Goal: Task Accomplishment & Management: Use online tool/utility

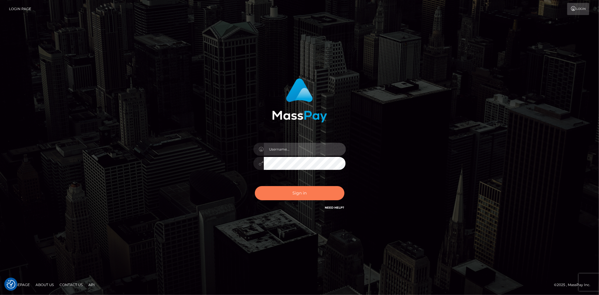
type input "Eduard Gavrilescu"
click at [270, 189] on button "Sign in" at bounding box center [300, 193] width 90 height 14
type input "Eduard Gavrilescu"
click at [273, 197] on button "Sign in" at bounding box center [300, 193] width 90 height 14
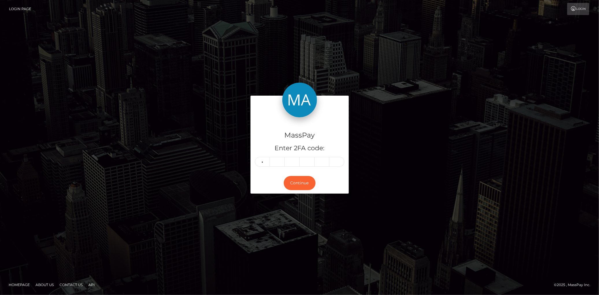
type input "1"
type input "9"
type input "7"
type input "9"
type input "6"
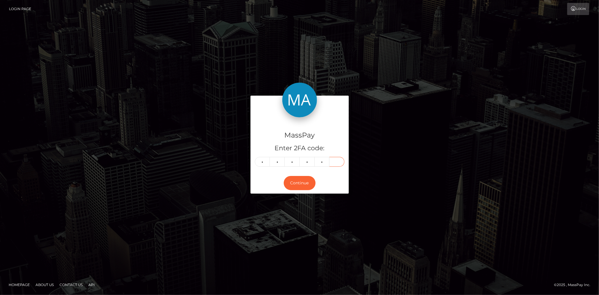
type input "8"
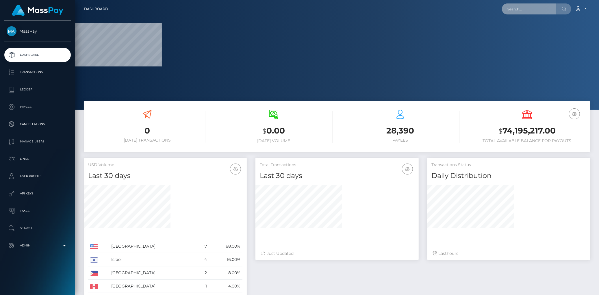
click at [525, 11] on input "text" at bounding box center [529, 8] width 54 height 11
paste input "[EMAIL_ADDRESS][DOMAIN_NAME]"
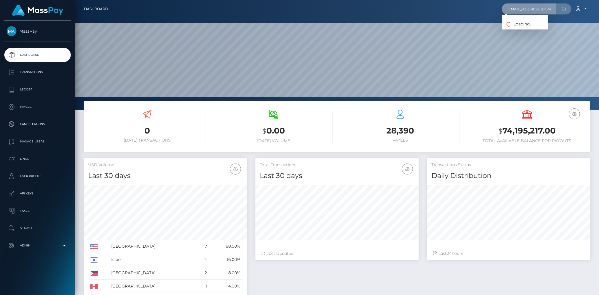
scroll to position [102, 163]
type input "[EMAIL_ADDRESS][DOMAIN_NAME]"
click at [523, 27] on link "Bakhramovich Musaev" at bounding box center [525, 30] width 46 height 11
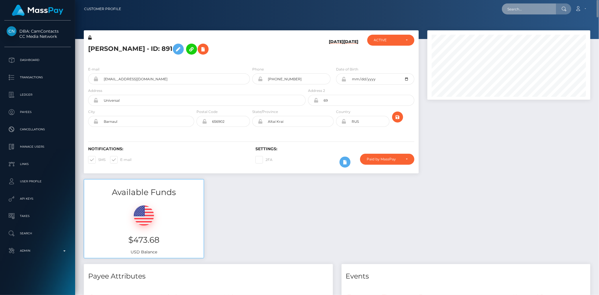
click at [526, 9] on input "text" at bounding box center [529, 8] width 54 height 11
paste input "6kzpeKQxRkS7DYjRFdVvtw"
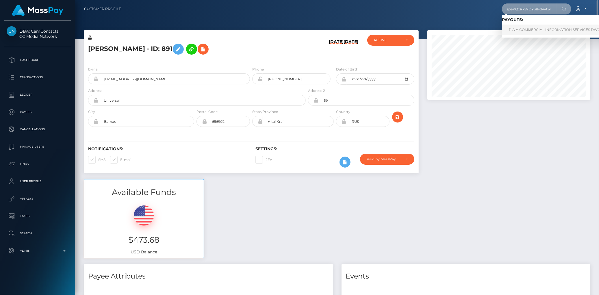
type input "6kzpeKQxRkS7DYjRFdVvtw"
click at [525, 29] on link "P A A COMMERCIAL INFORMATION SERVICES DWC LLC (Whop Inc - )" at bounding box center [570, 30] width 136 height 11
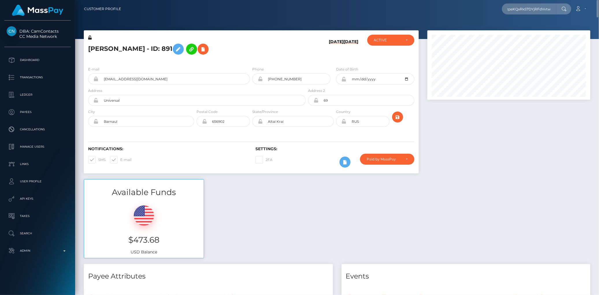
scroll to position [0, 0]
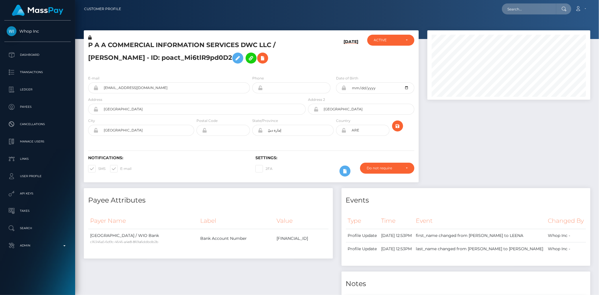
scroll to position [69, 163]
drag, startPoint x: 200, startPoint y: 57, endPoint x: 132, endPoint y: 56, distance: 67.7
click at [132, 56] on h5 "P A A COMMERCIAL INFORMATION SERVICES DWC LLC / LEENA AHMED - ID: poact_Mi6tlR9…" at bounding box center [195, 54] width 215 height 26
copy h5 "poact_Mi6tlR9pd0D2"
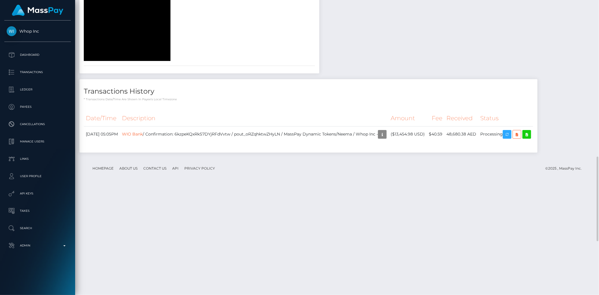
scroll to position [734, 0]
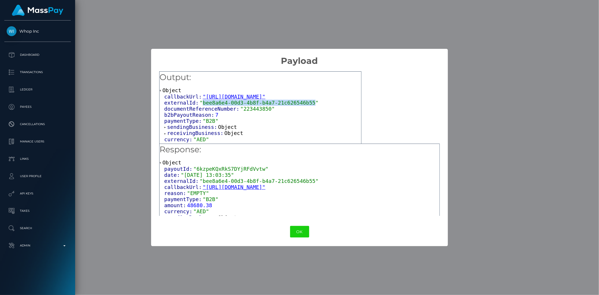
drag, startPoint x: 200, startPoint y: 101, endPoint x: 302, endPoint y: 102, distance: 101.5
click at [302, 102] on span ""bee8a6e4-00d3-4b8f-b4a7-21c626546b55"" at bounding box center [259, 103] width 119 height 6
copy span "bee8a6e4-00d3-4b8f-b4a7-21c626546b55"
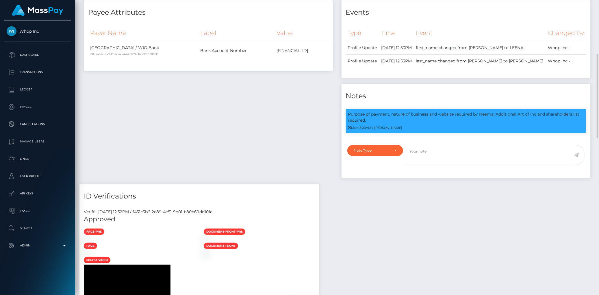
scroll to position [0, 0]
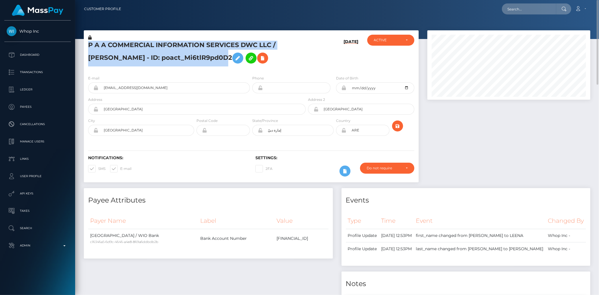
drag, startPoint x: 88, startPoint y: 45, endPoint x: 200, endPoint y: 61, distance: 113.2
click at [200, 61] on h5 "P A A COMMERCIAL INFORMATION SERVICES DWC LLC / LEENA AHMED - ID: poact_Mi6tlR9…" at bounding box center [195, 54] width 215 height 26
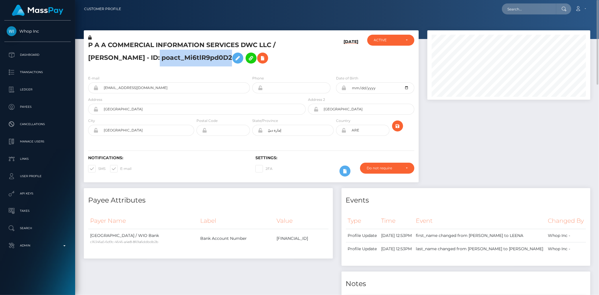
drag, startPoint x: 200, startPoint y: 60, endPoint x: 139, endPoint y: 59, distance: 61.3
click at [139, 59] on h5 "P A A COMMERCIAL INFORMATION SERVICES DWC LLC / LEENA AHMED - ID: poact_Mi6tlR9…" at bounding box center [195, 54] width 215 height 26
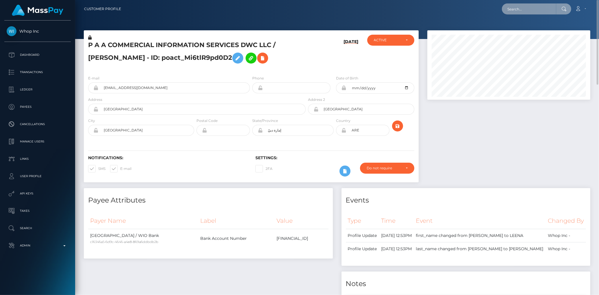
click at [521, 9] on input "text" at bounding box center [529, 8] width 54 height 11
paste input "lisa.hoekstraa@icloud.com"
type input "lisa.hoekstraa@icloud.com"
click at [525, 29] on link "LISA ANNA HOEKSTRA" at bounding box center [525, 30] width 46 height 11
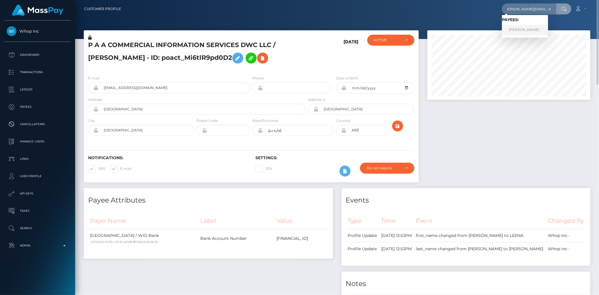
scroll to position [0, 0]
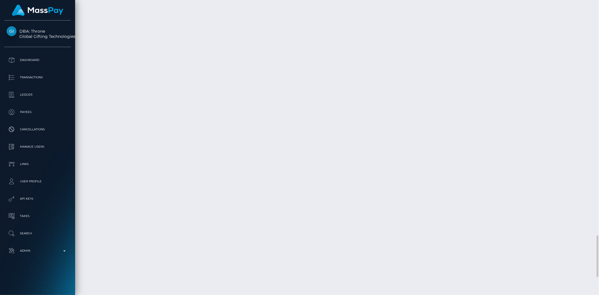
scroll to position [69, 163]
drag, startPoint x: 334, startPoint y: 186, endPoint x: 346, endPoint y: 187, distance: 11.6
drag, startPoint x: 530, startPoint y: 193, endPoint x: 171, endPoint y: 69, distance: 379.7
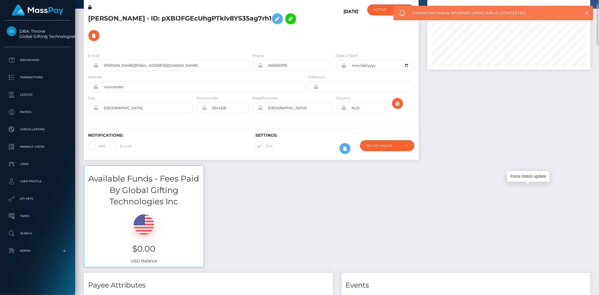
scroll to position [0, 0]
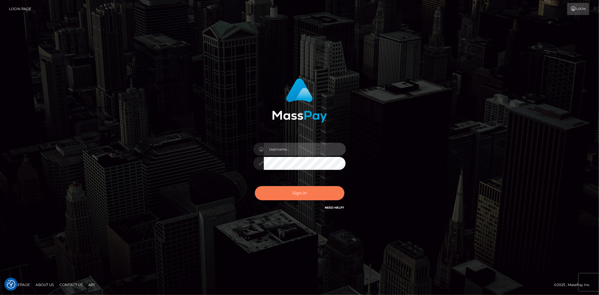
type input "Eduard Gavrilescu"
click at [306, 193] on button "Sign in" at bounding box center [300, 193] width 90 height 14
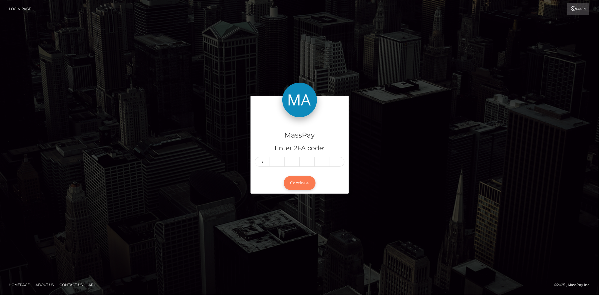
type input "6"
type input "0"
type input "2"
type input "1"
type input "8"
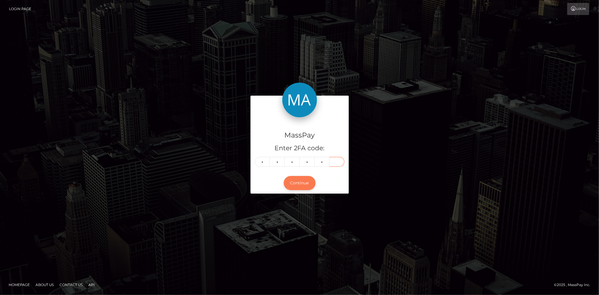
type input "8"
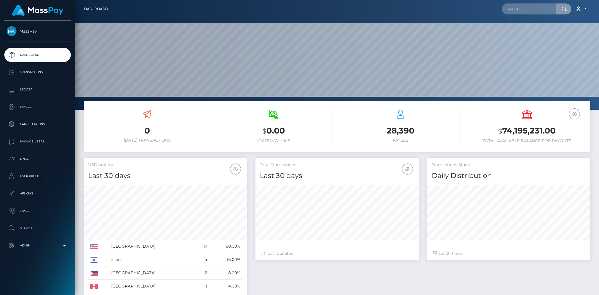
click at [518, 9] on input "text" at bounding box center [529, 8] width 54 height 11
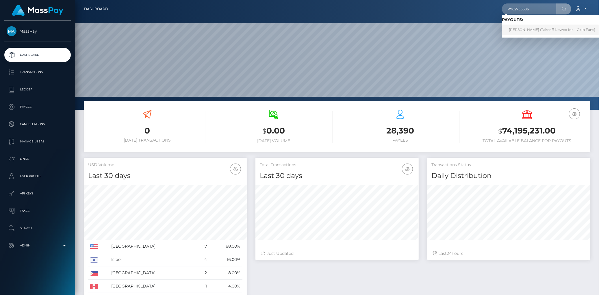
type input "PY62755606"
click at [521, 29] on link "VLADA SAVYTSKA (Takeoff Newco Inc - Club Fans)" at bounding box center [552, 30] width 100 height 11
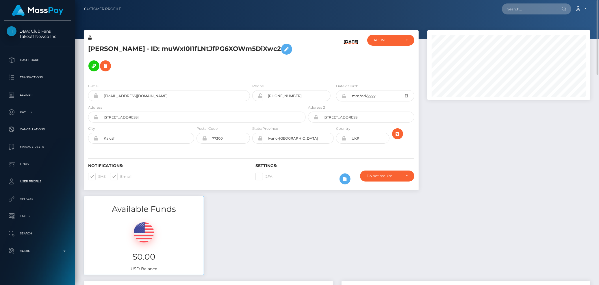
click at [134, 88] on div "E-mail savucka@icloud.com" at bounding box center [169, 92] width 162 height 18
click at [134, 90] on input "[EMAIL_ADDRESS][DOMAIN_NAME]" at bounding box center [175, 95] width 152 height 11
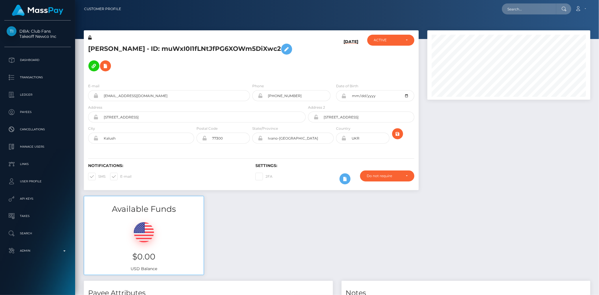
scroll to position [69, 163]
click at [184, 48] on h5 "[PERSON_NAME] - ID: muWxI0I1fLNtJfPG6XOWm5DiXwc2" at bounding box center [195, 58] width 215 height 34
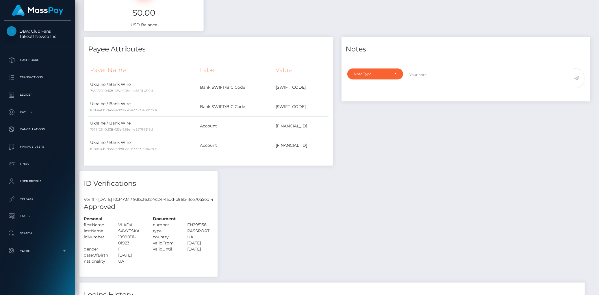
scroll to position [0, 0]
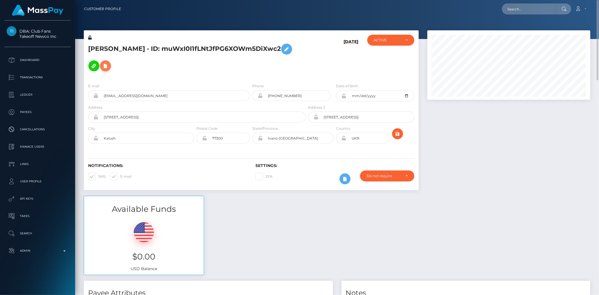
click at [108, 64] on icon at bounding box center [105, 65] width 7 height 7
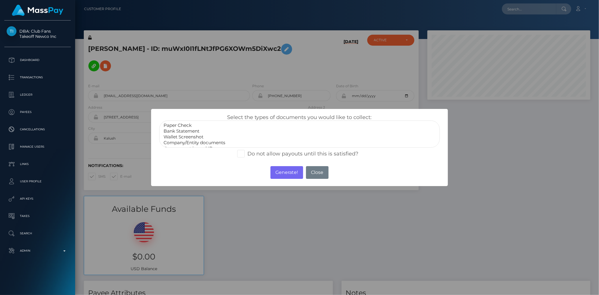
select select "Bank Statement"
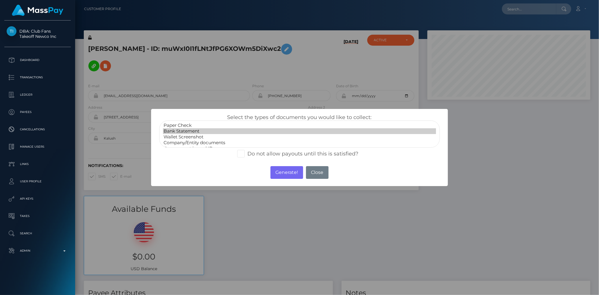
click at [195, 131] on option "Bank Statement" at bounding box center [299, 131] width 273 height 6
click at [281, 167] on button "Generate!" at bounding box center [287, 172] width 33 height 13
